Goal: Task Accomplishment & Management: Complete application form

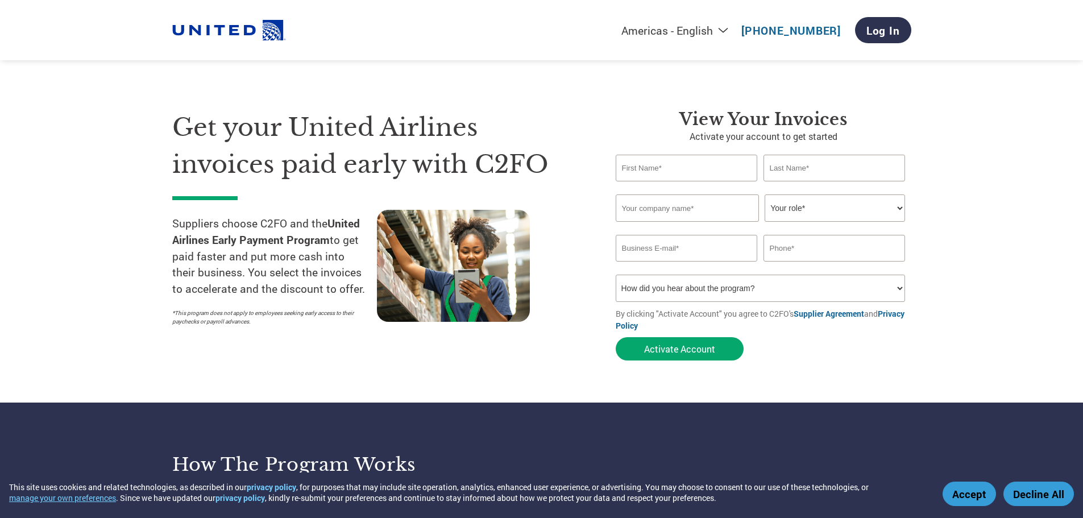
click at [645, 171] on input "text" at bounding box center [687, 168] width 142 height 27
type input "[PERSON_NAME]"
type input "8322068307"
click at [702, 214] on input "text" at bounding box center [687, 207] width 143 height 27
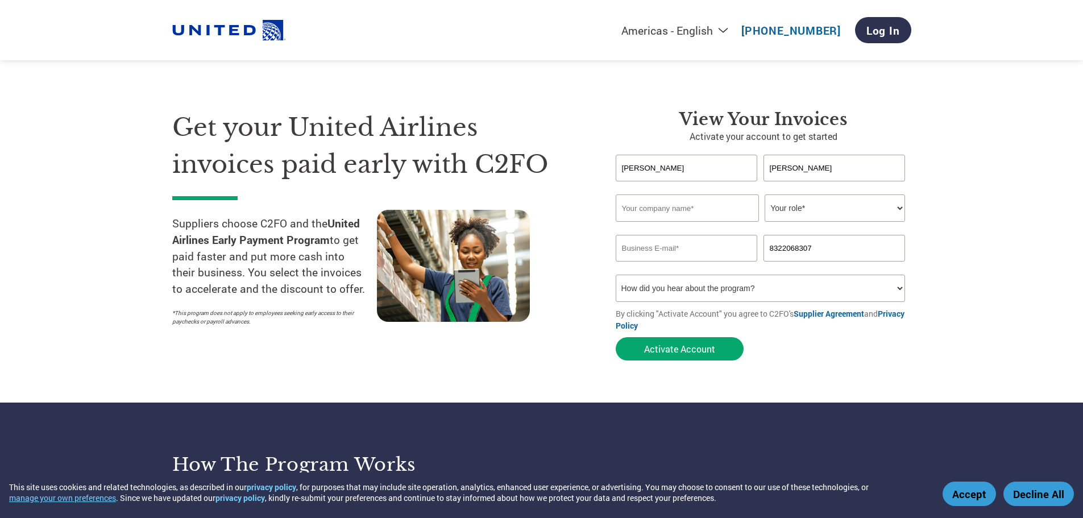
type input "Global Filtration"
type input "[PERSON_NAME][EMAIL_ADDRESS][DOMAIN_NAME]"
click at [781, 227] on div "Invalid company name or company name is too long" at bounding box center [761, 226] width 290 height 7
click at [789, 216] on select "Your role* CFO Controller Credit Manager Finance Director Treasurer CEO Preside…" at bounding box center [835, 207] width 140 height 27
select select "ACCOUNTING"
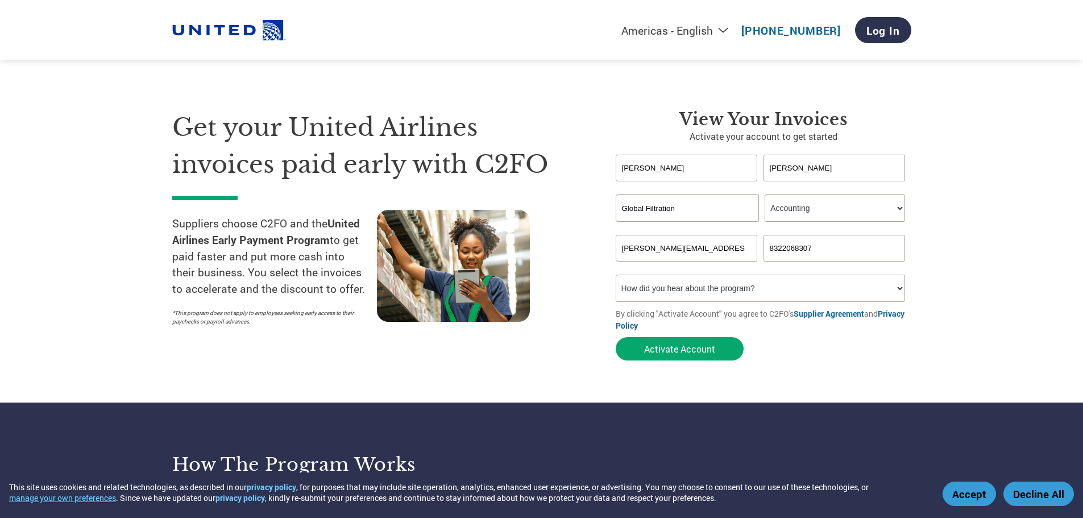
click at [765, 194] on select "Your role* CFO Controller Credit Manager Finance Director Treasurer CEO Preside…" at bounding box center [835, 207] width 140 height 27
drag, startPoint x: 824, startPoint y: 252, endPoint x: 686, endPoint y: 254, distance: 138.7
click at [686, 254] on div "[PERSON_NAME][EMAIL_ADDRESS][DOMAIN_NAME] 8322068307" at bounding box center [764, 248] width 296 height 27
type input "7138569800"
click at [704, 292] on select "How did you hear about the program? Received a letter Email Social Media Online…" at bounding box center [761, 288] width 290 height 27
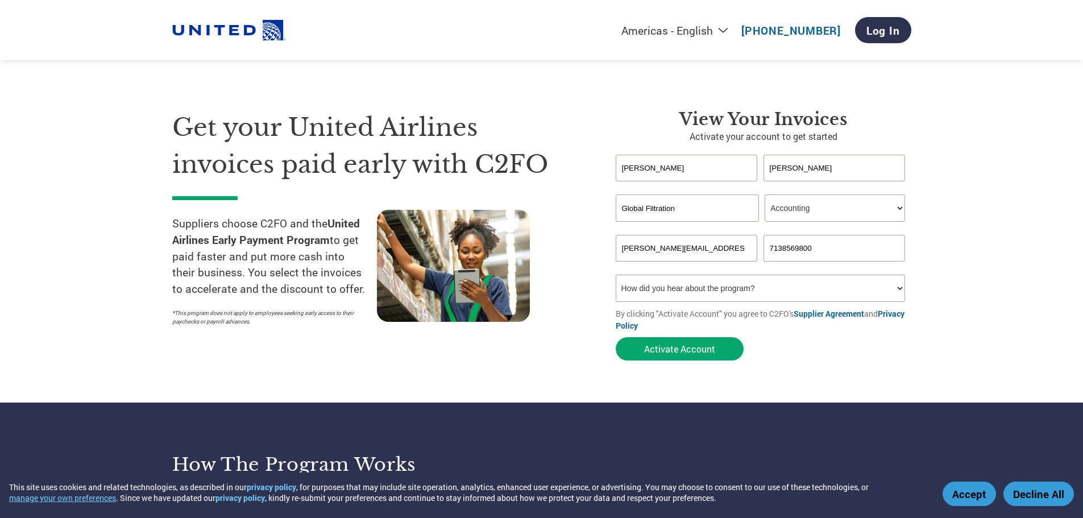
select select "Email"
click at [616, 275] on select "How did you hear about the program? Received a letter Email Social Media Online…" at bounding box center [761, 288] width 290 height 27
click at [670, 353] on button "Activate Account" at bounding box center [680, 348] width 128 height 23
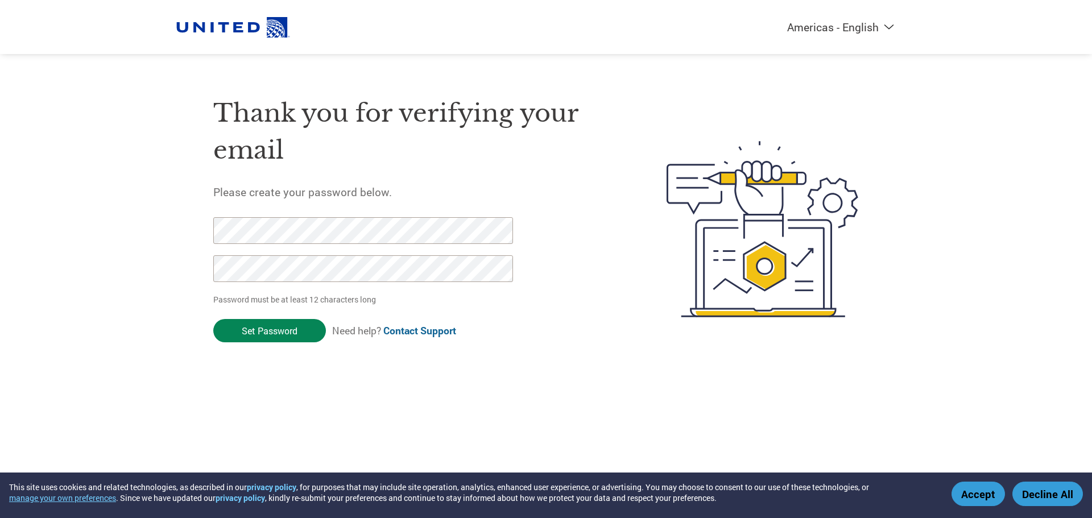
click at [293, 331] on input "Set Password" at bounding box center [269, 330] width 113 height 23
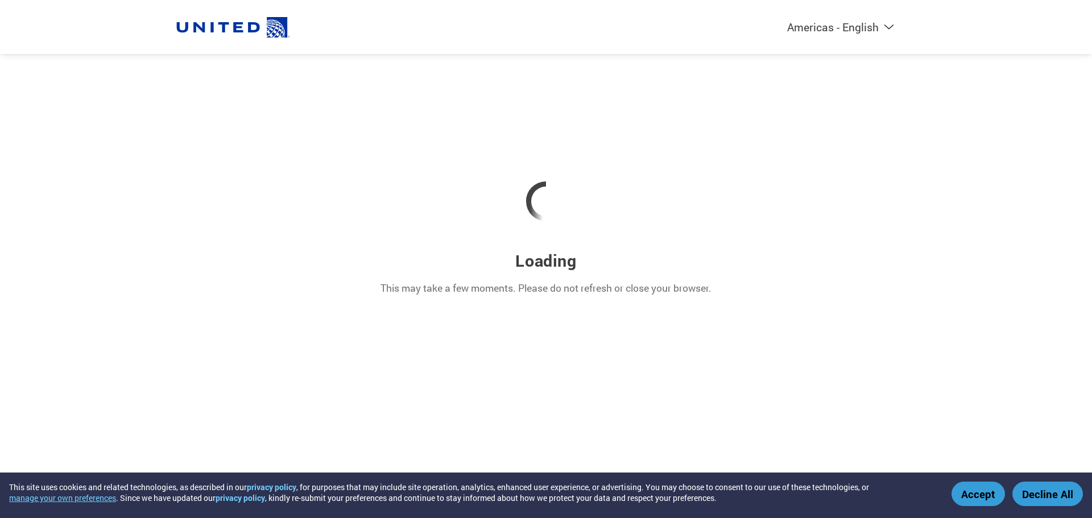
click at [976, 493] on button "Accept" at bounding box center [977, 494] width 53 height 24
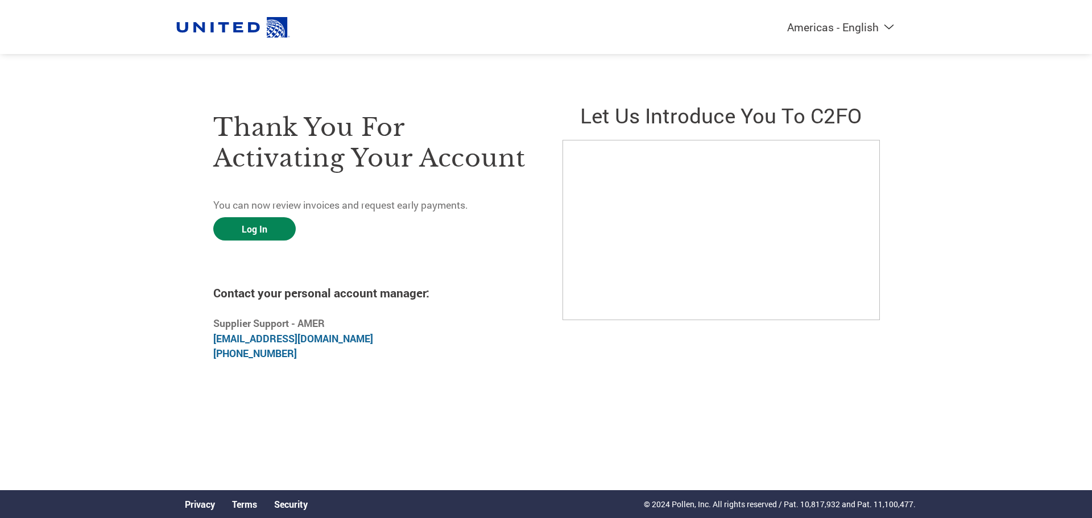
click at [247, 227] on link "Log In" at bounding box center [254, 228] width 82 height 23
